Goal: Information Seeking & Learning: Learn about a topic

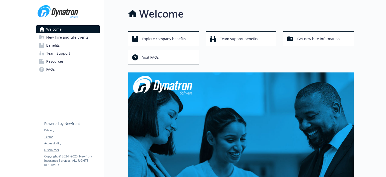
click at [58, 48] on span "Benefits" at bounding box center [53, 45] width 14 height 8
